Goal: Task Accomplishment & Management: Use online tool/utility

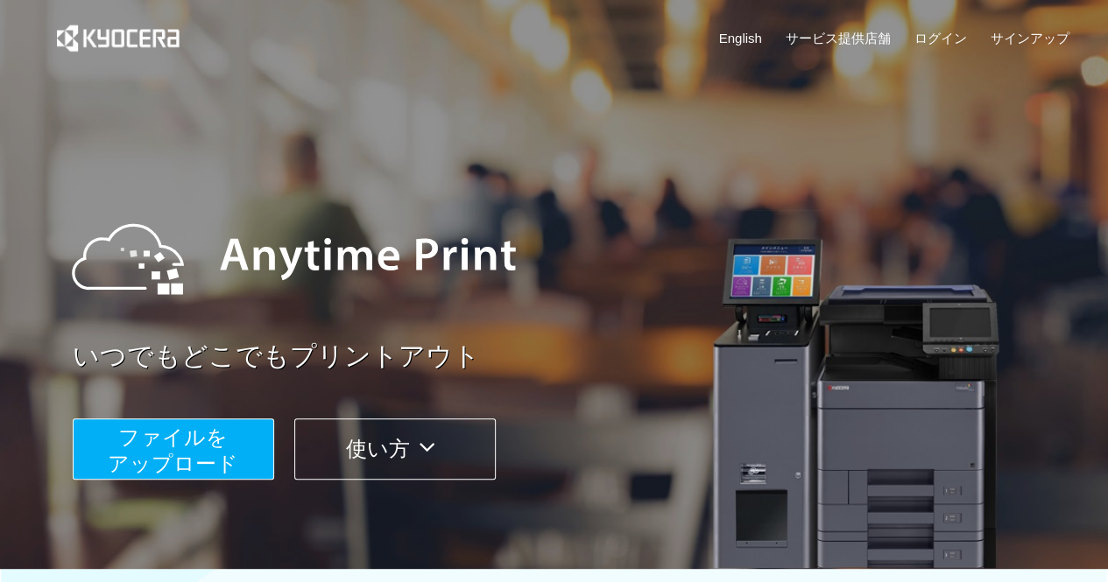
click at [220, 448] on span "ファイルを ​​アップロード" at bounding box center [173, 451] width 130 height 50
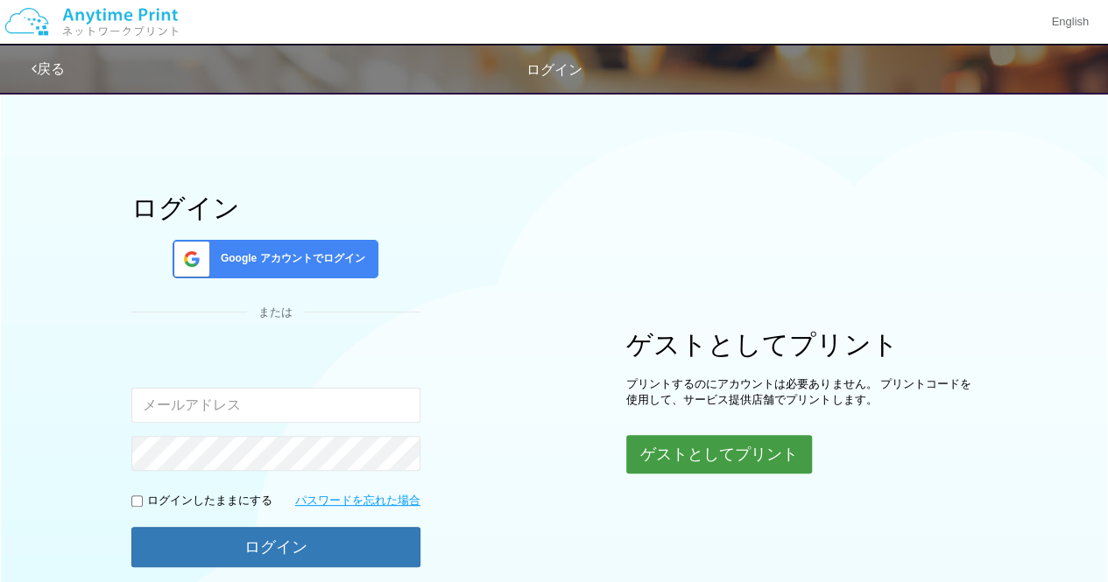
click at [690, 451] on button "ゲストとしてプリント" at bounding box center [719, 454] width 186 height 39
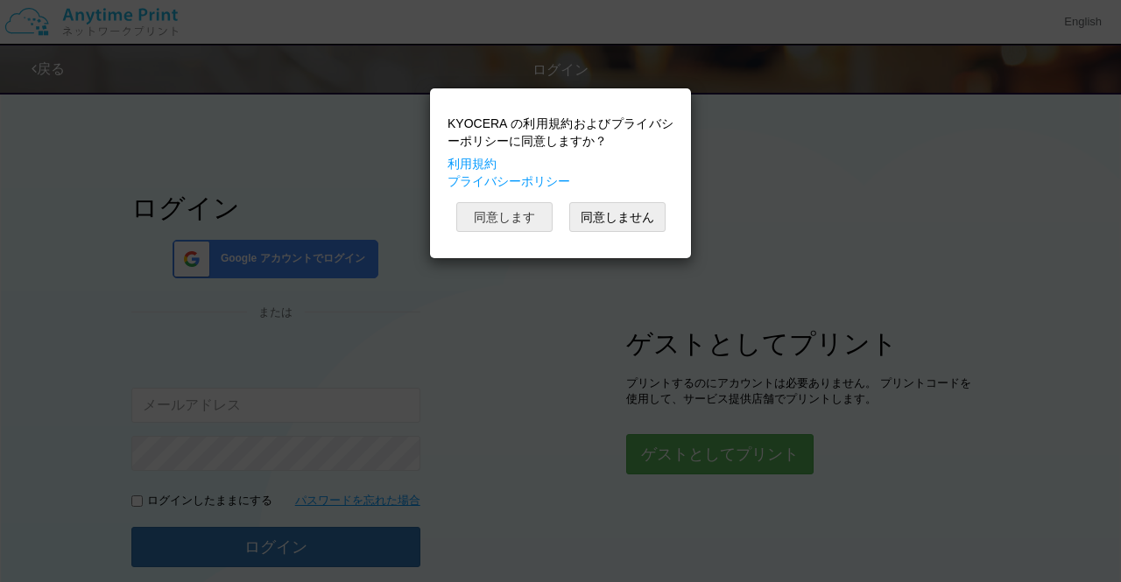
click at [525, 204] on button "同意します" at bounding box center [504, 217] width 96 height 30
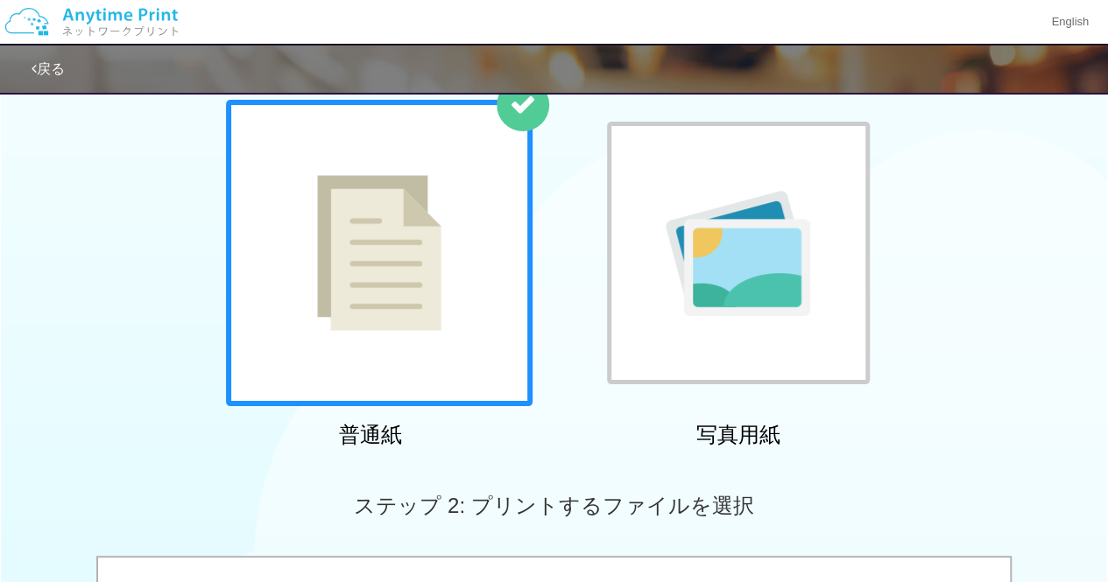
scroll to position [111, 0]
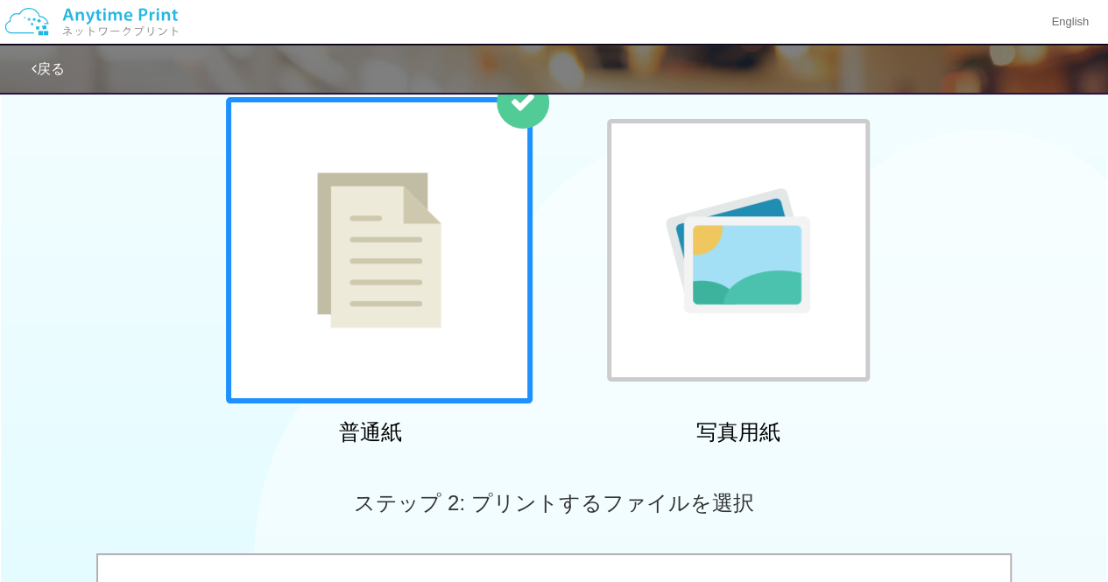
click at [492, 328] on div at bounding box center [379, 250] width 306 height 306
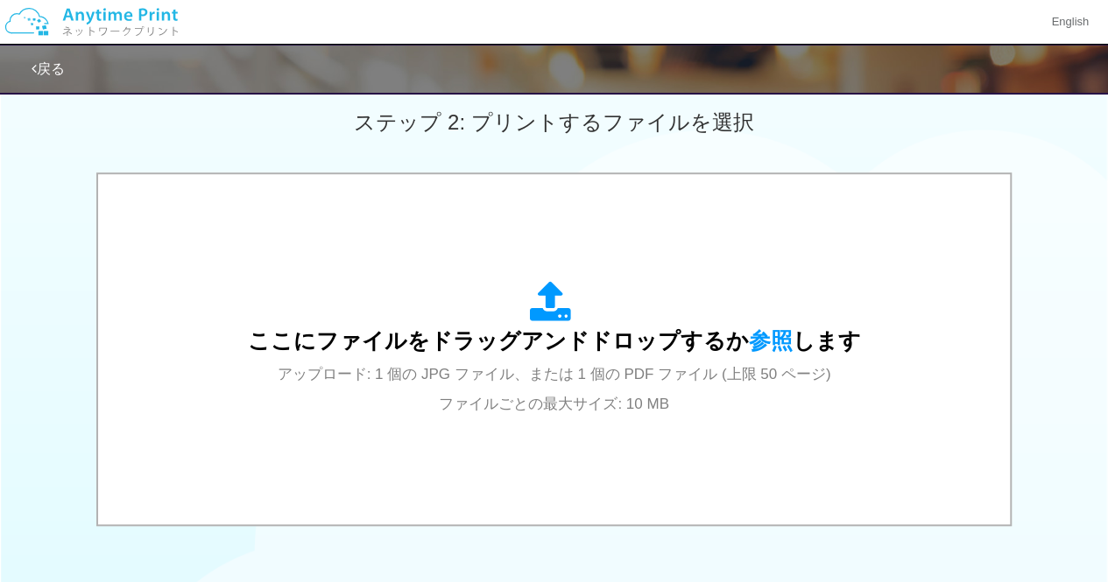
scroll to position [495, 0]
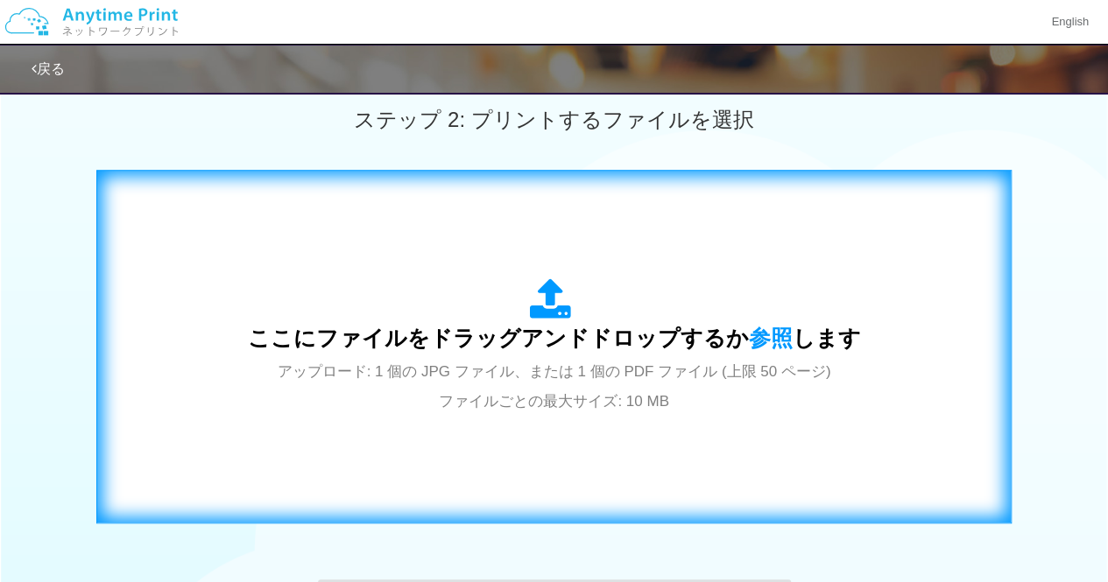
click at [552, 363] on span "アップロード: 1 個の JPG ファイル、または 1 個の PDF ファイル (上限 50 ページ) ファイルごとの最大サイズ: 10 MB" at bounding box center [554, 386] width 553 height 46
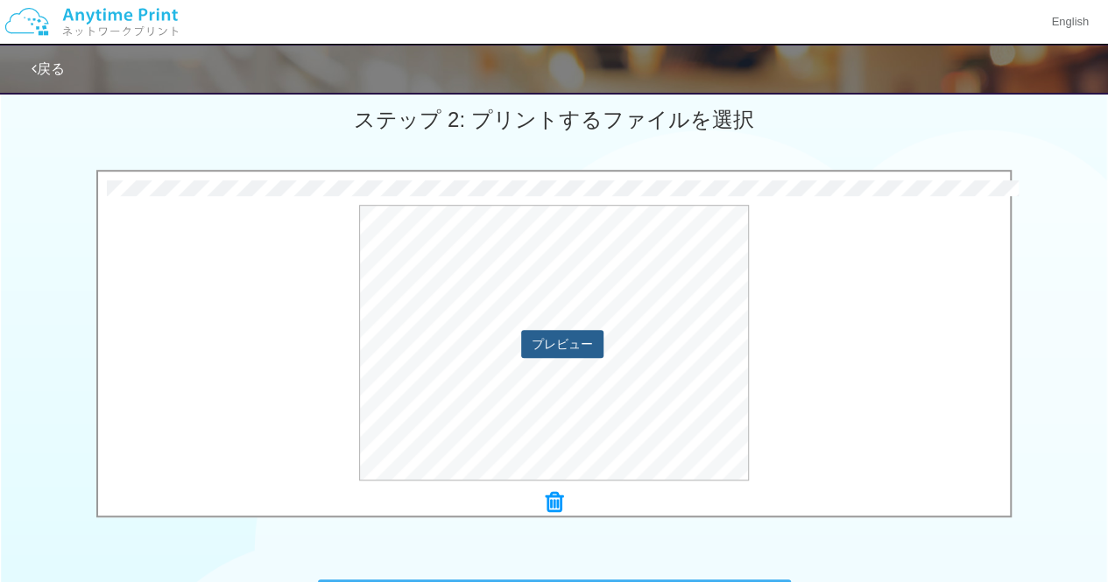
click at [581, 341] on button "プレビュー" at bounding box center [562, 344] width 82 height 28
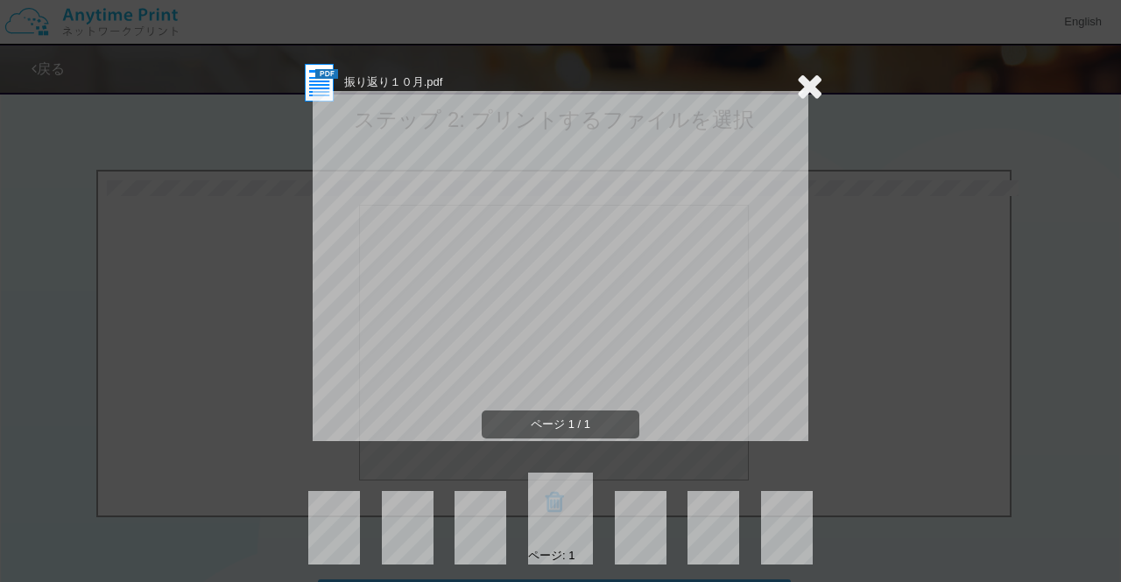
click at [798, 88] on icon at bounding box center [809, 85] width 27 height 35
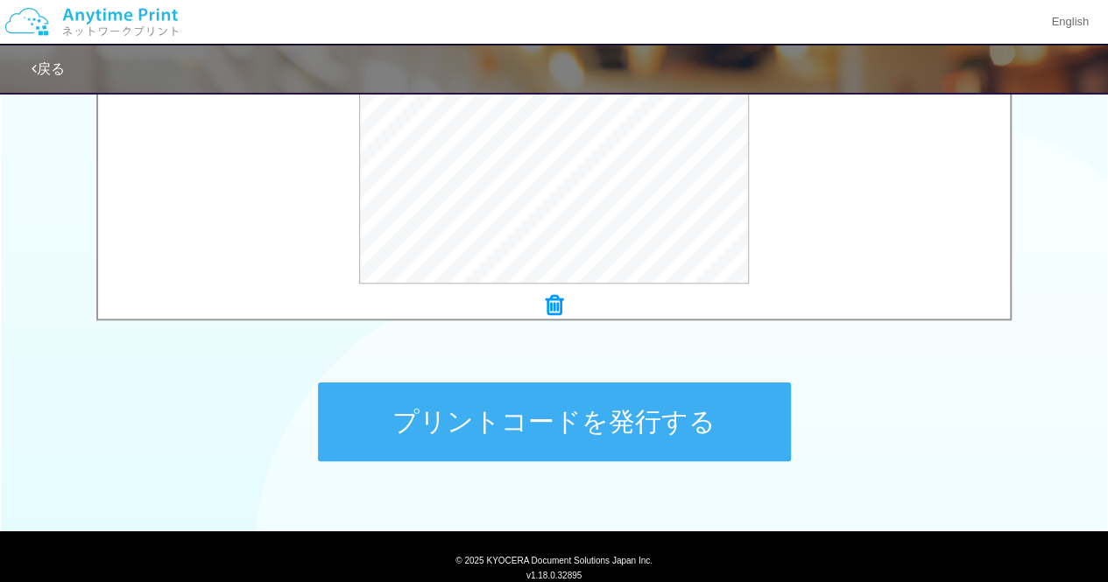
scroll to position [749, 0]
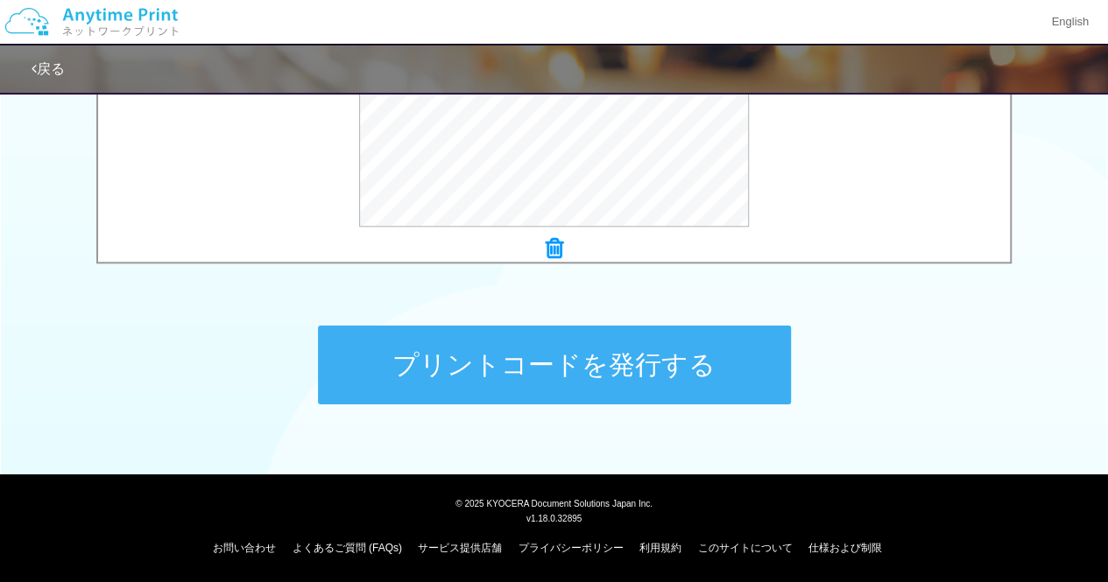
click at [595, 377] on button "プリントコードを発行する" at bounding box center [554, 365] width 473 height 79
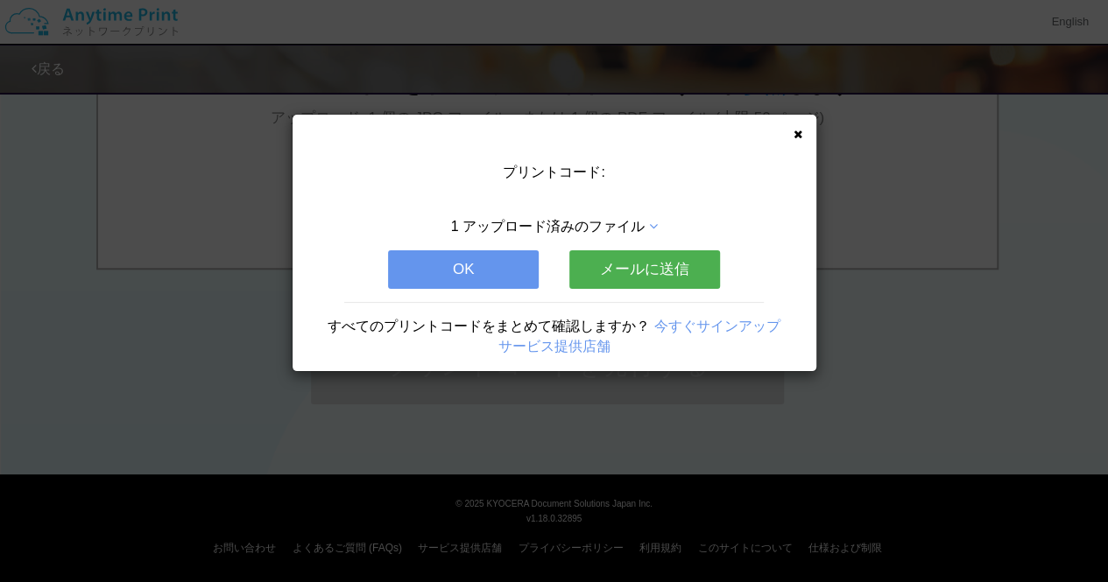
scroll to position [0, 0]
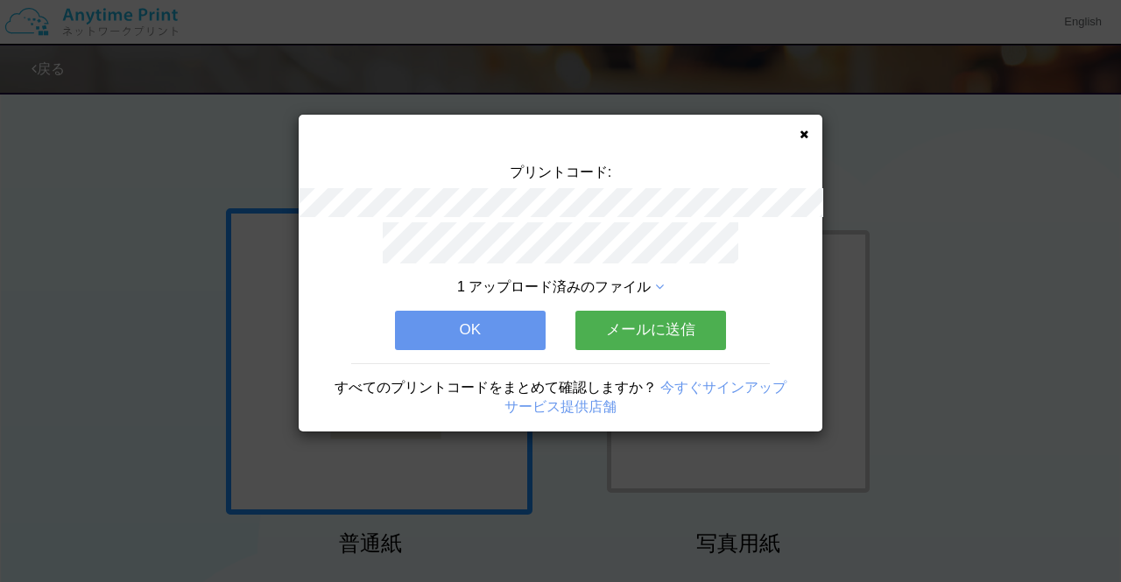
click at [508, 315] on button "OK" at bounding box center [470, 330] width 151 height 39
